Goal: Information Seeking & Learning: Learn about a topic

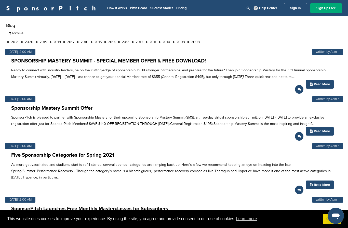
click at [15, 11] on link "SponsorPitch" at bounding box center [52, 8] width 93 height 7
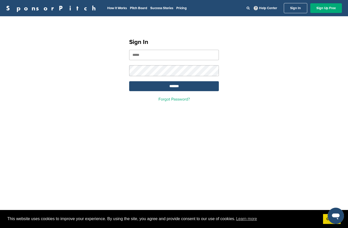
type input "**********"
click at [174, 87] on input "*******" at bounding box center [174, 86] width 90 height 10
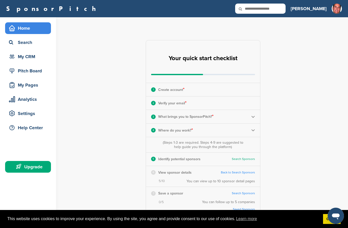
click at [21, 58] on div "My CRM" at bounding box center [29, 56] width 43 height 9
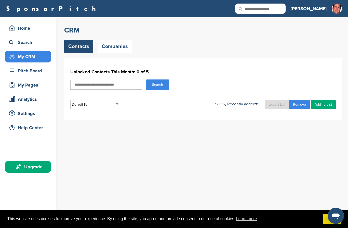
click at [22, 45] on div "Search" at bounding box center [29, 42] width 43 height 9
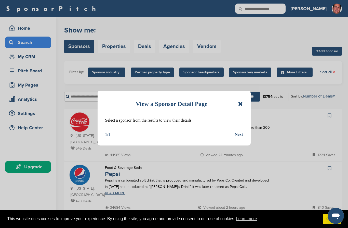
click at [239, 107] on icon at bounding box center [240, 104] width 5 height 6
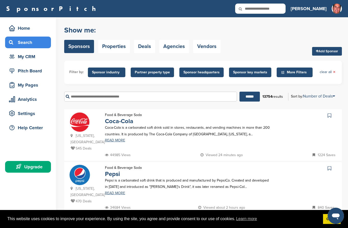
click at [104, 74] on span "Sponsor industry" at bounding box center [106, 73] width 29 height 6
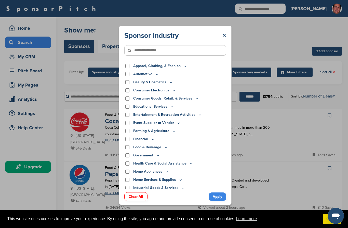
click at [222, 31] on link "×" at bounding box center [224, 35] width 4 height 9
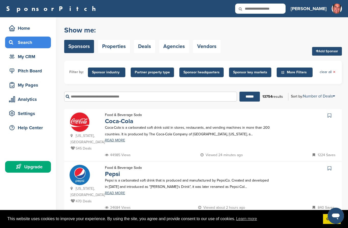
click at [22, 30] on div "Home" at bounding box center [29, 28] width 43 height 9
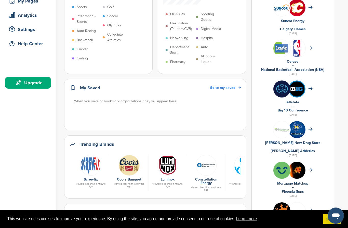
scroll to position [83, 0]
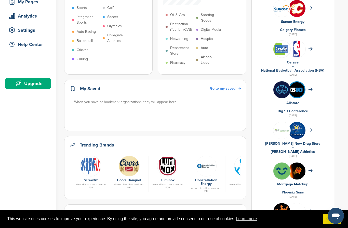
click at [130, 156] on img at bounding box center [129, 166] width 21 height 21
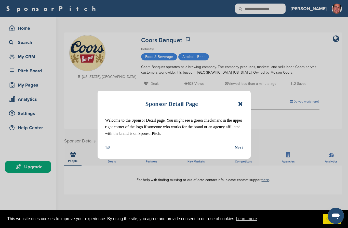
click at [241, 104] on icon at bounding box center [240, 104] width 5 height 6
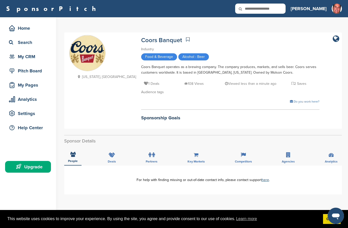
click at [112, 159] on div "Deals" at bounding box center [112, 156] width 16 height 19
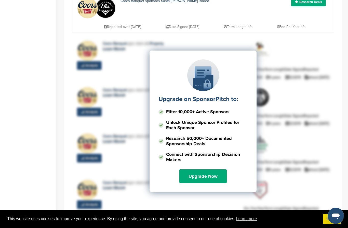
scroll to position [208, 0]
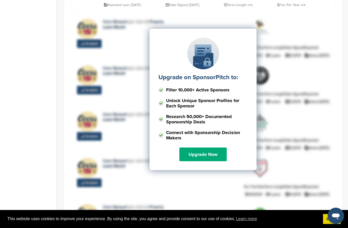
click at [192, 158] on link "Upgrade Now" at bounding box center [202, 155] width 47 height 14
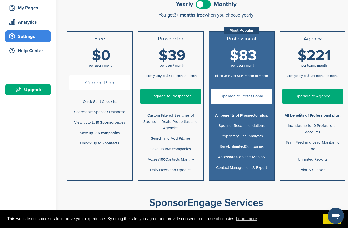
scroll to position [84, 0]
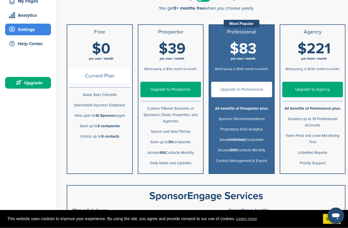
click at [162, 133] on p "Search and Add Pitches" at bounding box center [170, 132] width 61 height 6
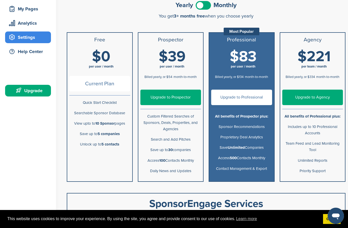
scroll to position [76, 0]
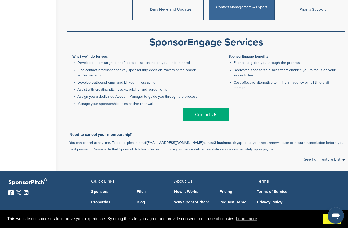
click at [324, 225] on link "Got it!" at bounding box center [332, 219] width 18 height 10
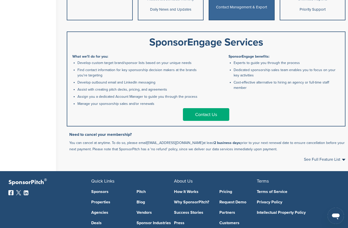
click at [94, 214] on link "Agencies" at bounding box center [110, 213] width 38 height 4
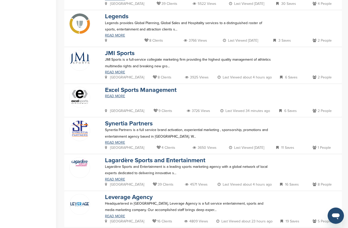
scroll to position [213, 0]
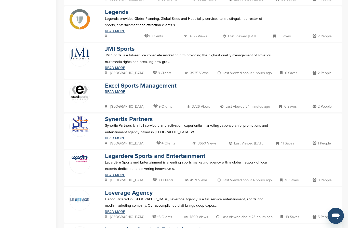
click at [80, 127] on img at bounding box center [79, 125] width 20 height 16
click at [113, 121] on link "Synertia Partners" at bounding box center [129, 119] width 48 height 7
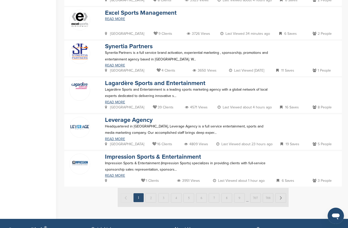
scroll to position [292, 0]
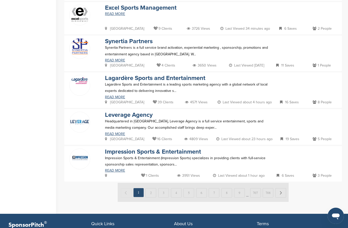
click at [111, 112] on link "Leverage Agency" at bounding box center [129, 114] width 48 height 7
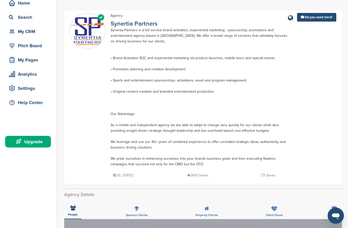
scroll to position [25, 0]
click at [122, 25] on link "Synertia Partners" at bounding box center [133, 23] width 47 height 7
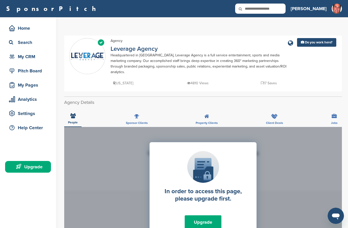
click at [133, 116] on div "Sponsor Clients" at bounding box center [137, 117] width 30 height 19
click at [202, 122] on span "Property Clients" at bounding box center [206, 123] width 22 height 3
click at [279, 115] on div "Client Deals" at bounding box center [274, 117] width 25 height 19
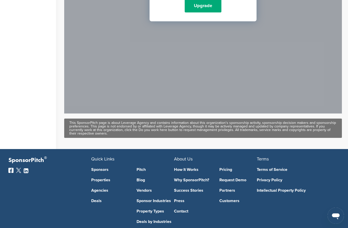
scroll to position [231, 0]
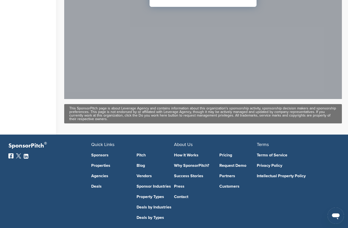
click at [221, 154] on link "Pricing" at bounding box center [238, 156] width 38 height 4
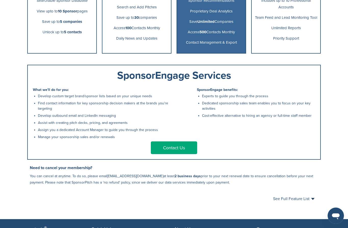
scroll to position [276, 0]
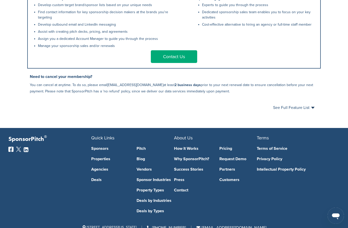
click at [179, 172] on link "Success Stories" at bounding box center [193, 170] width 38 height 4
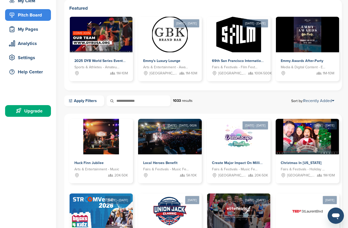
scroll to position [56, 0]
click at [163, 209] on img at bounding box center [170, 212] width 36 height 36
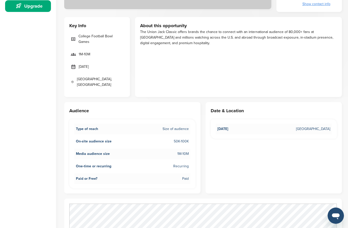
scroll to position [161, 0]
click at [76, 164] on span "One-time or recurring" at bounding box center [93, 167] width 35 height 6
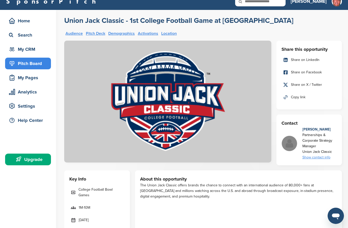
scroll to position [0, 0]
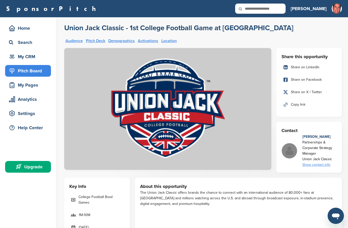
click at [22, 58] on div "My CRM" at bounding box center [29, 56] width 43 height 9
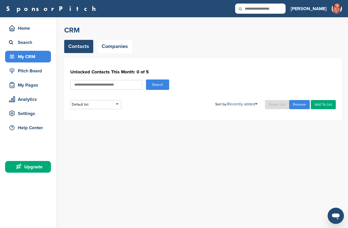
click at [21, 102] on div "Analytics" at bounding box center [29, 99] width 43 height 9
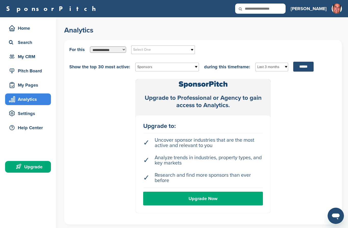
click at [26, 29] on div "Home" at bounding box center [29, 28] width 43 height 9
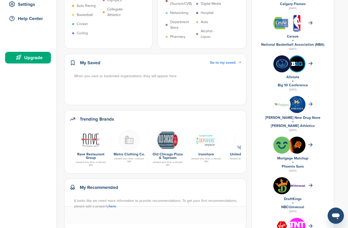
scroll to position [110, 0]
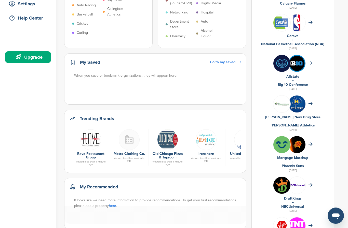
click at [85, 116] on h2 "Trending Brands" at bounding box center [97, 119] width 34 height 7
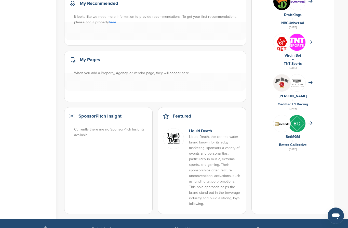
scroll to position [294, 0]
click at [172, 128] on img at bounding box center [173, 138] width 21 height 21
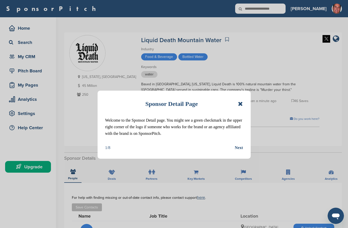
click at [240, 106] on icon at bounding box center [240, 104] width 5 height 6
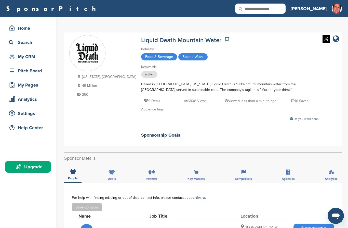
click at [141, 60] on span "Food & Beverage" at bounding box center [159, 56] width 36 height 7
click at [141, 59] on span "Food & Beverage" at bounding box center [159, 56] width 36 height 7
click at [22, 72] on div "Pitch Board" at bounding box center [29, 70] width 43 height 9
